Goal: Task Accomplishment & Management: Manage account settings

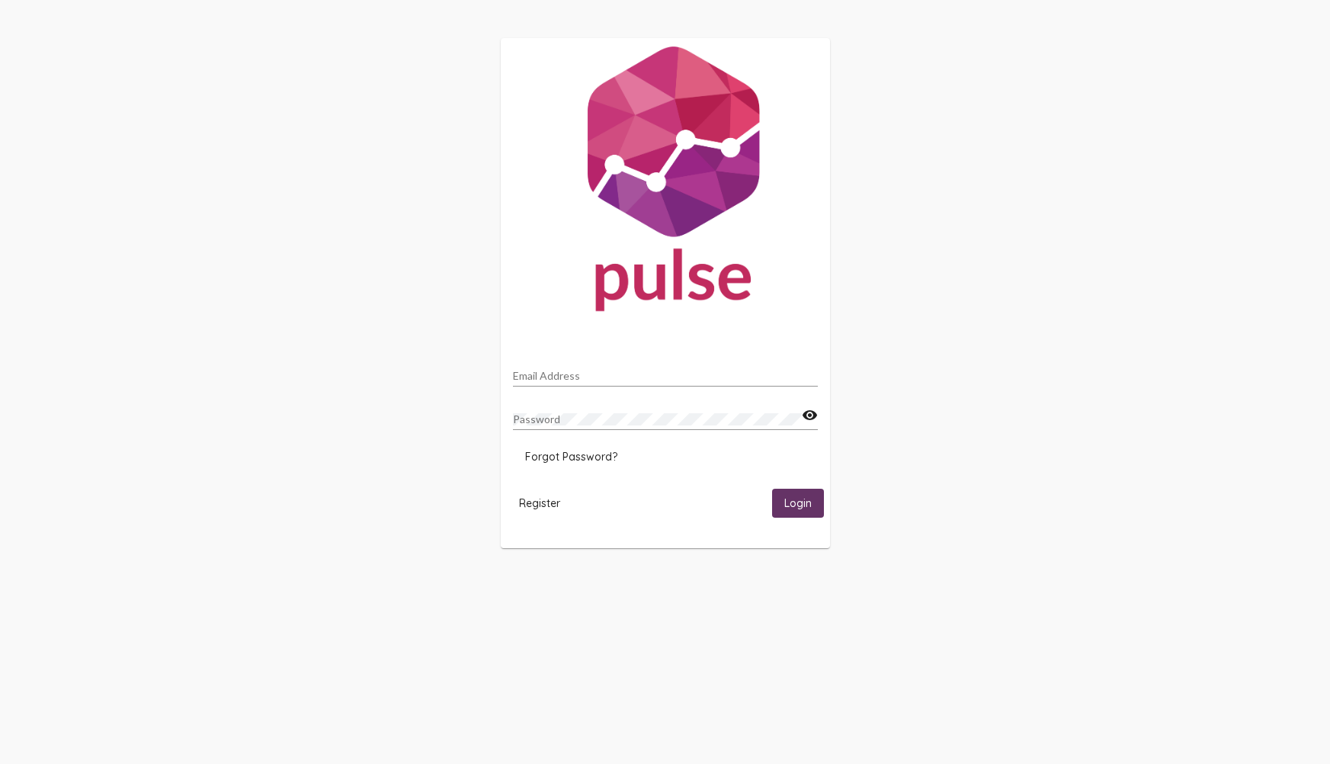
click at [669, 369] on div "Email Address" at bounding box center [665, 372] width 305 height 30
click at [665, 380] on input "Email Address" at bounding box center [665, 376] width 305 height 12
type input "[PERSON_NAME][EMAIL_ADDRESS][PERSON_NAME][DOMAIN_NAME]"
click at [631, 435] on div "Password visibility" at bounding box center [665, 421] width 305 height 43
click at [563, 430] on div "Password visibility" at bounding box center [665, 421] width 305 height 43
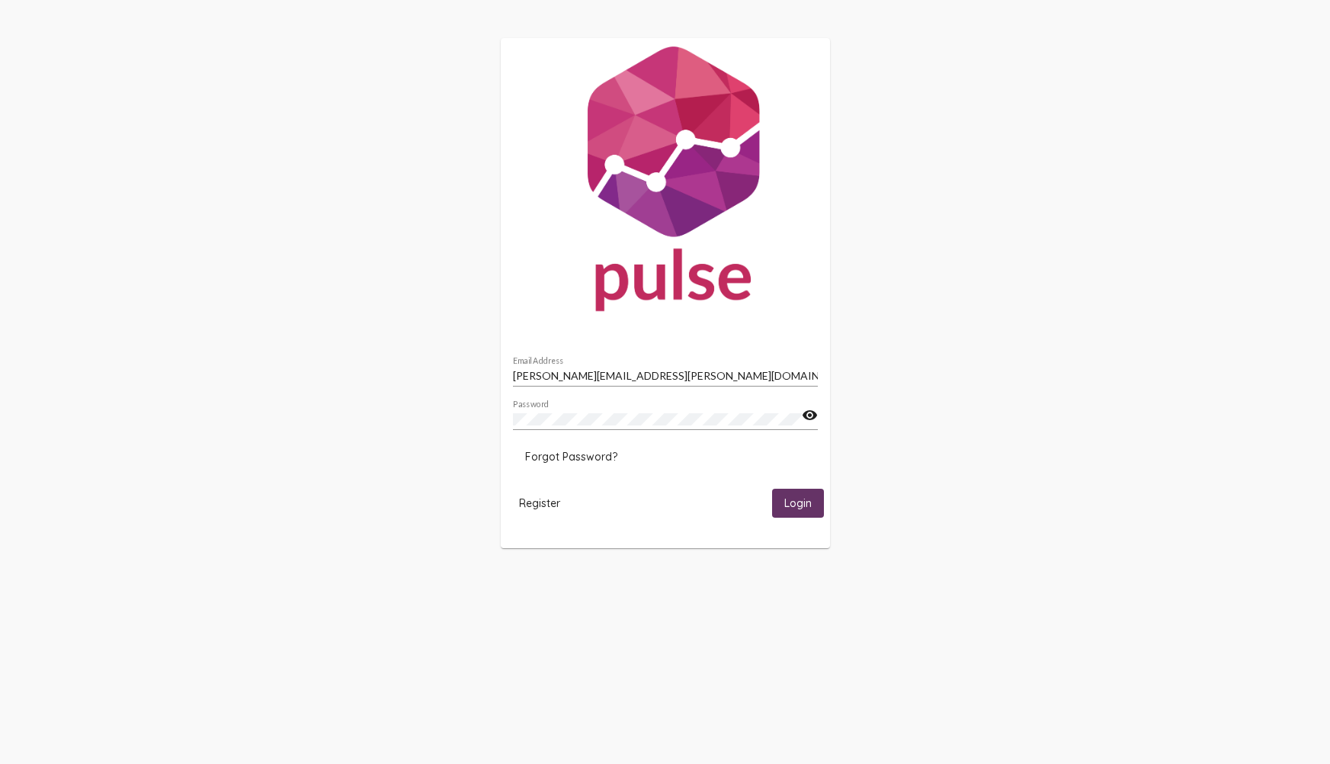
click at [786, 512] on button "Login" at bounding box center [798, 503] width 52 height 28
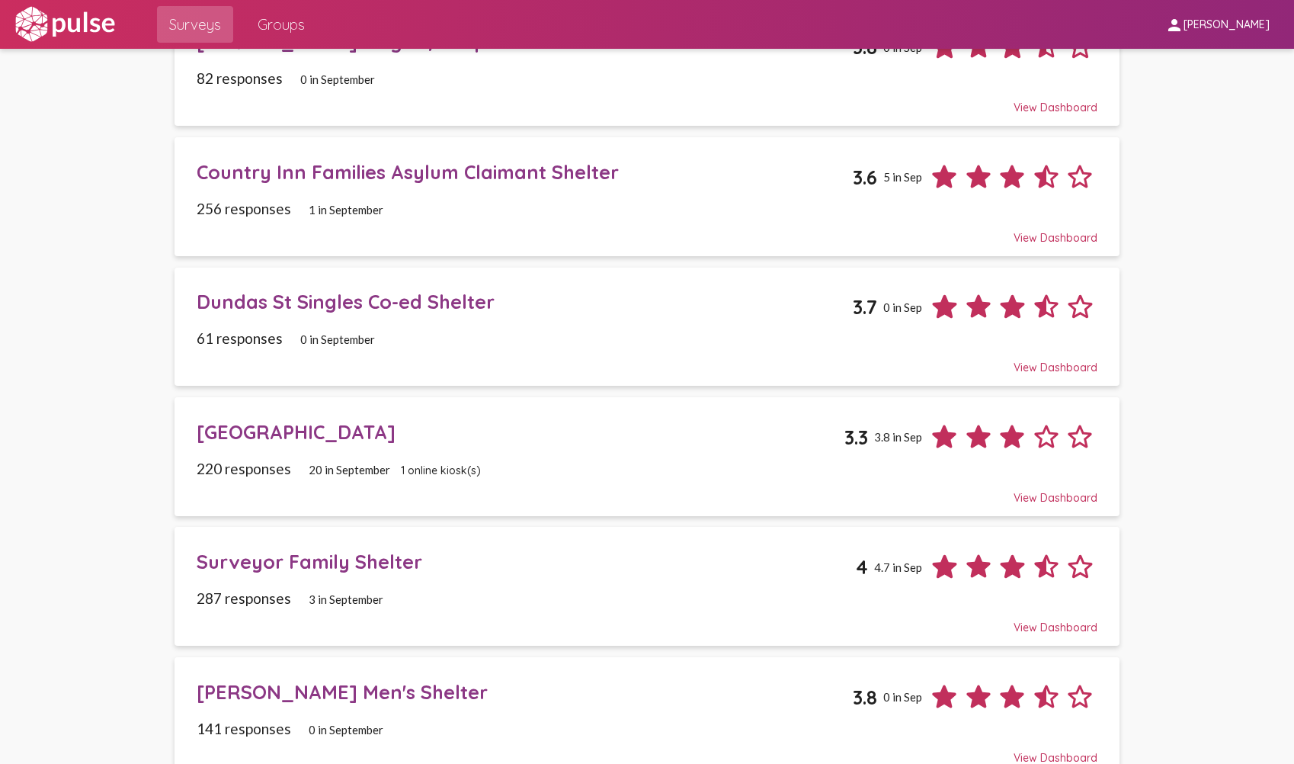
scroll to position [178, 0]
